Goal: Transaction & Acquisition: Purchase product/service

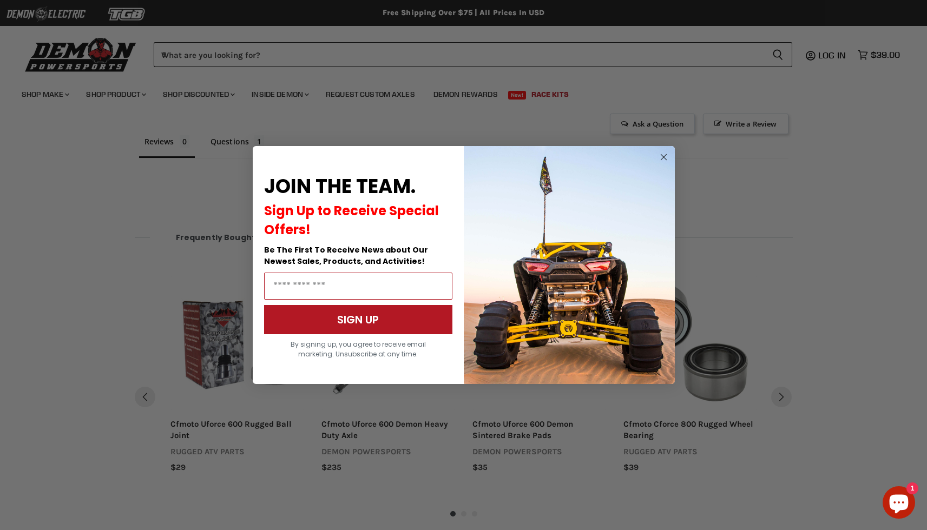
scroll to position [677, 0]
